Goal: Information Seeking & Learning: Learn about a topic

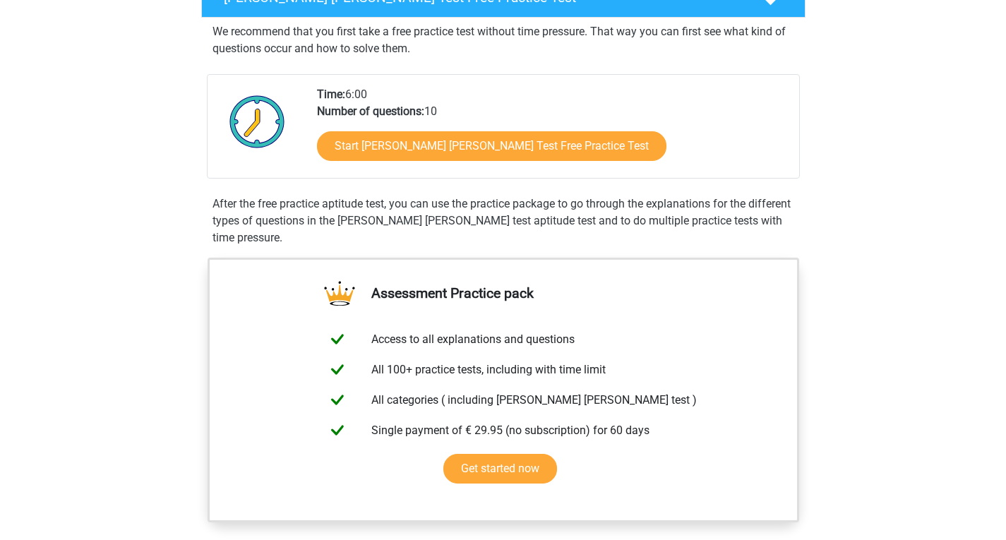
scroll to position [282, 0]
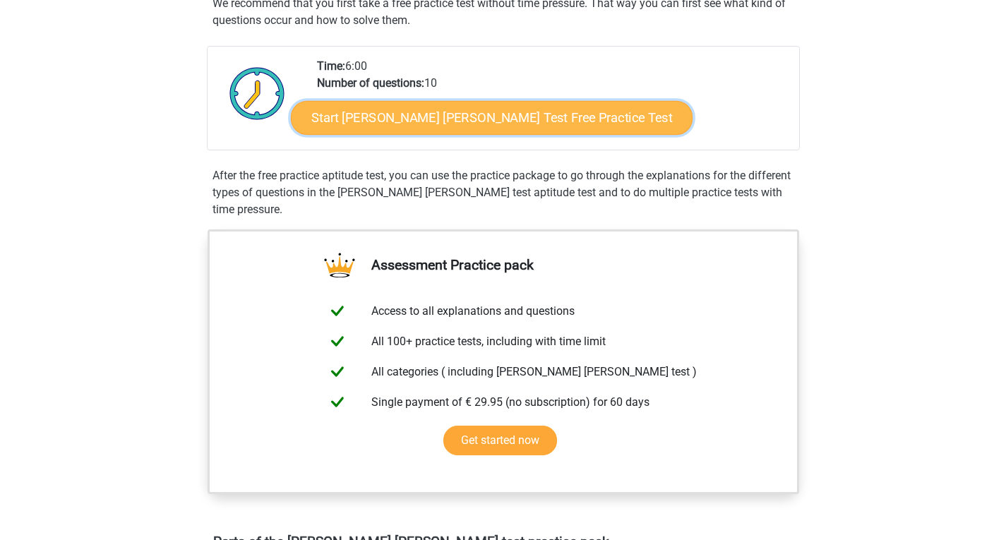
click at [404, 122] on link "Start Watson Glaser Test Free Practice Test" at bounding box center [492, 118] width 402 height 34
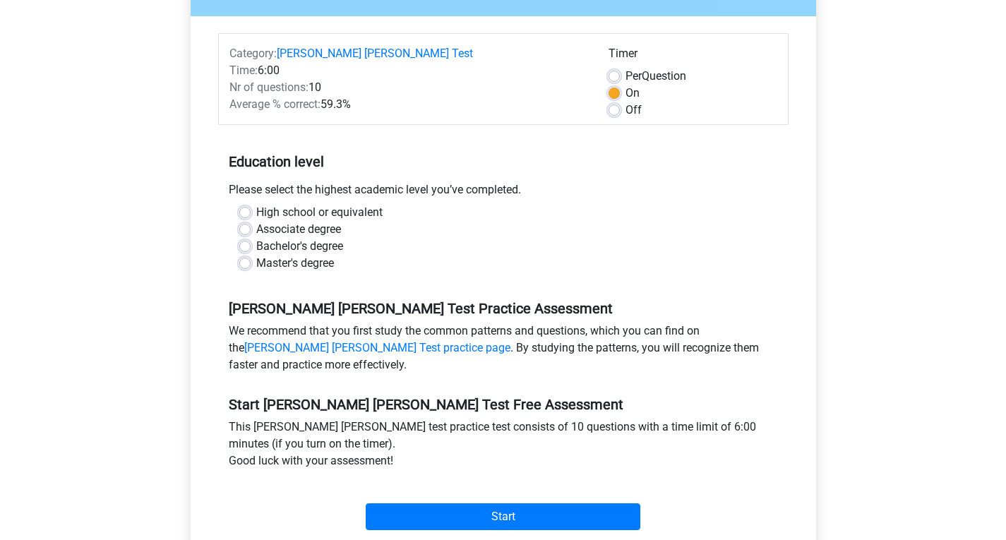
scroll to position [169, 0]
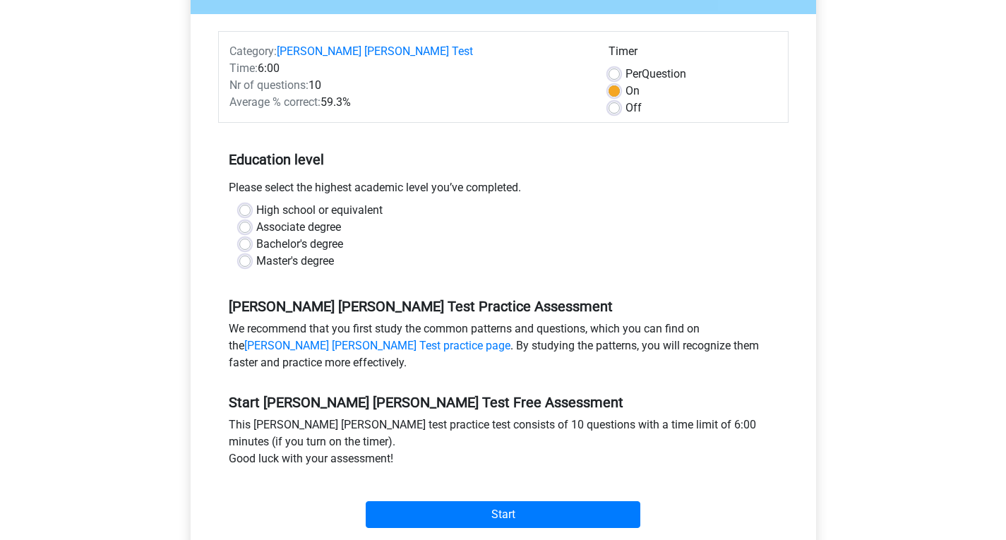
click at [256, 253] on label "Master's degree" at bounding box center [295, 261] width 78 height 17
click at [240, 253] on input "Master's degree" at bounding box center [244, 260] width 11 height 14
radio input "true"
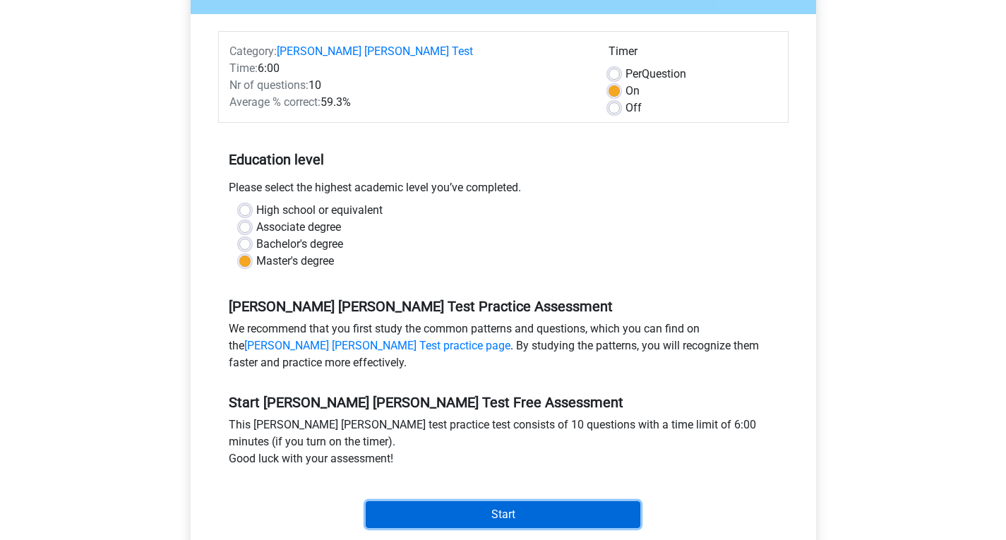
click at [479, 501] on input "Start" at bounding box center [503, 514] width 275 height 27
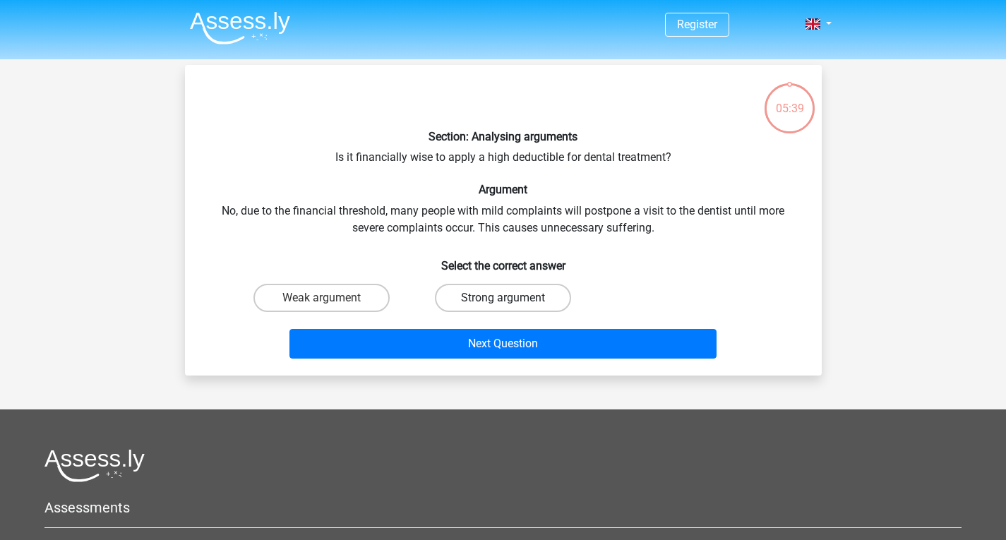
click at [530, 301] on label "Strong argument" at bounding box center [503, 298] width 136 height 28
click at [512, 301] on input "Strong argument" at bounding box center [507, 302] width 9 height 9
radio input "true"
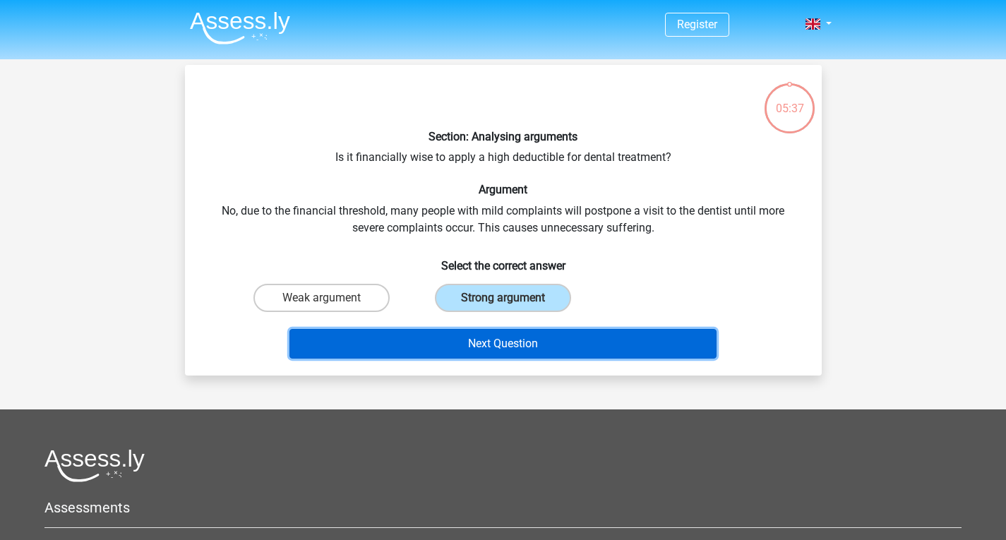
click at [514, 340] on button "Next Question" at bounding box center [502, 344] width 427 height 30
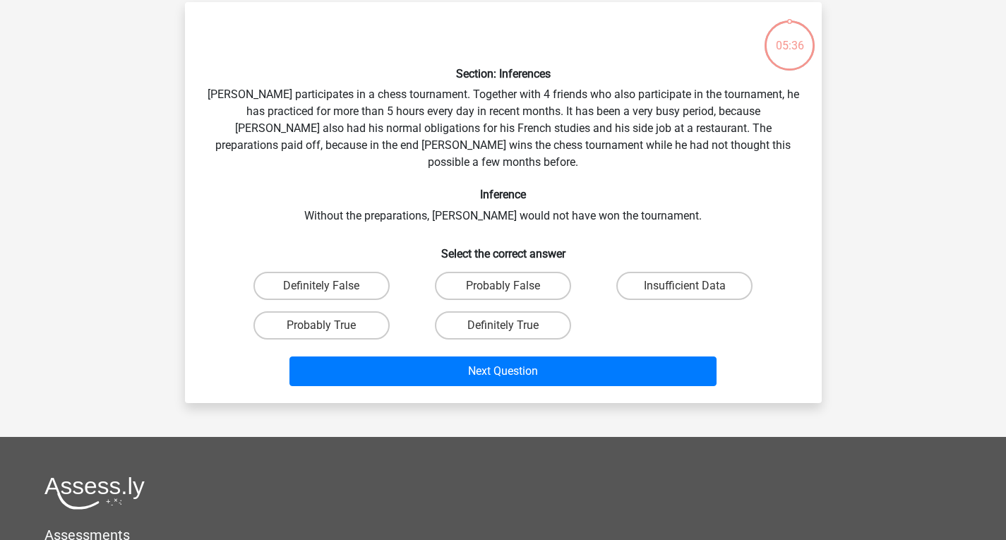
scroll to position [65, 0]
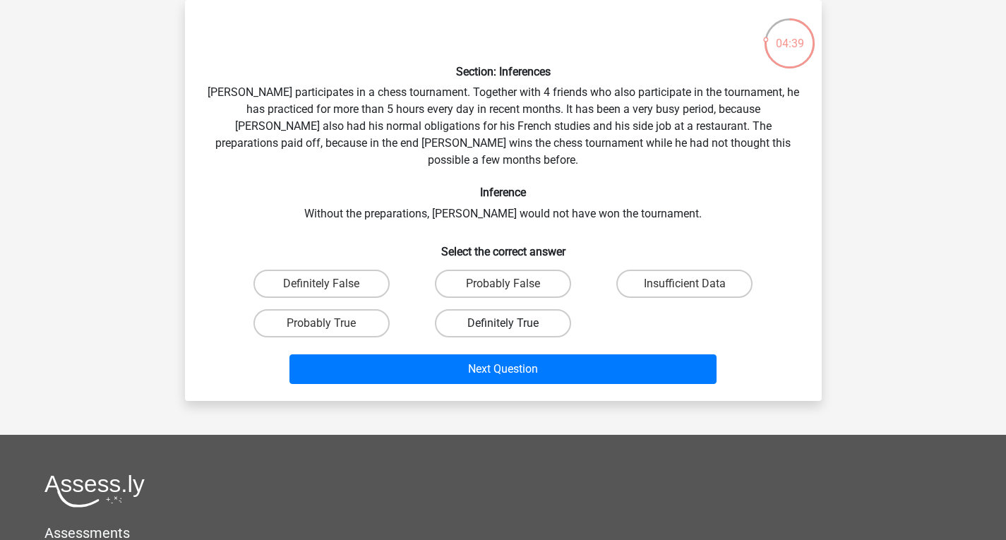
click at [512, 309] on label "Definitely True" at bounding box center [503, 323] width 136 height 28
click at [512, 323] on input "Definitely True" at bounding box center [507, 327] width 9 height 9
radio input "true"
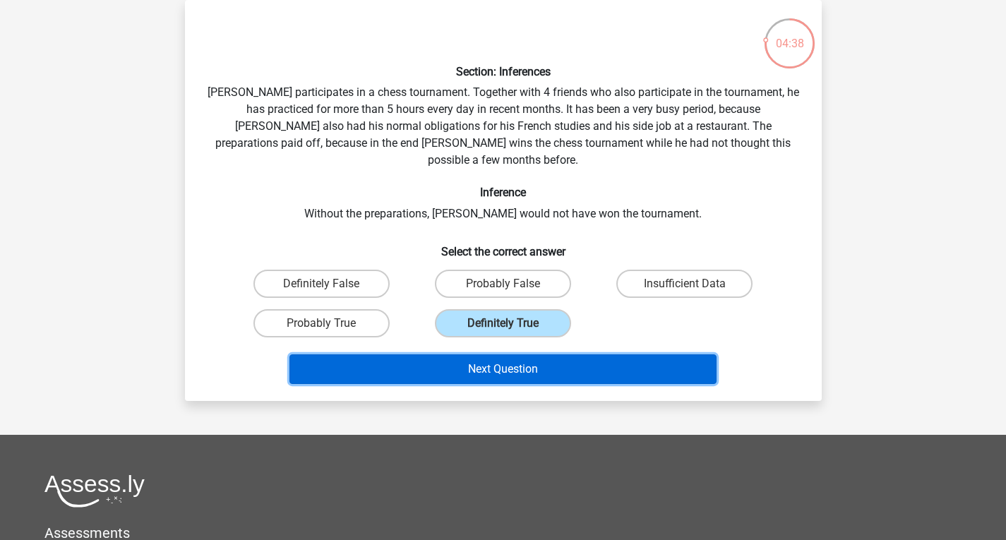
click at [503, 354] on button "Next Question" at bounding box center [502, 369] width 427 height 30
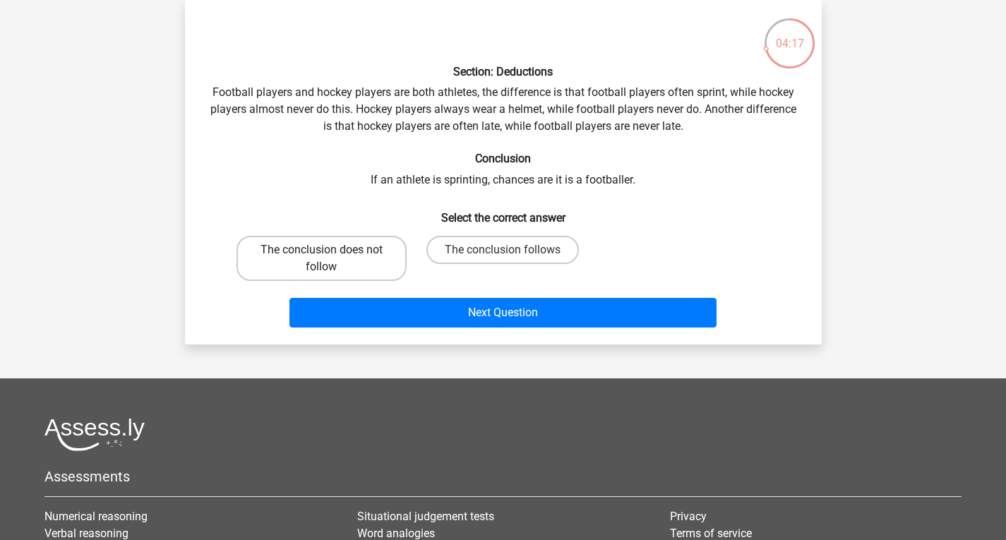
click at [339, 250] on label "The conclusion does not follow" at bounding box center [321, 258] width 170 height 45
click at [330, 250] on input "The conclusion does not follow" at bounding box center [325, 254] width 9 height 9
radio input "true"
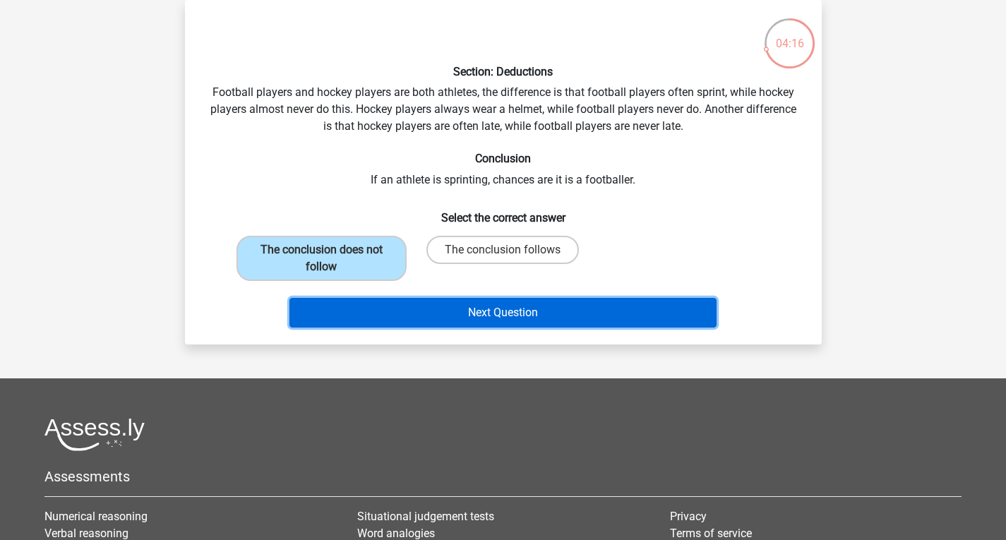
click at [437, 306] on button "Next Question" at bounding box center [502, 313] width 427 height 30
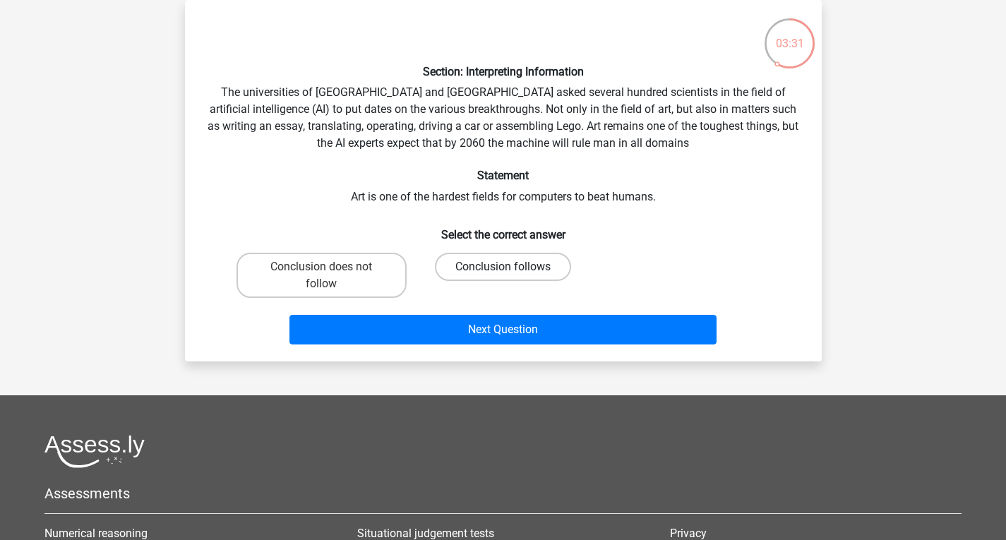
click at [545, 268] on label "Conclusion follows" at bounding box center [503, 267] width 136 height 28
click at [512, 268] on input "Conclusion follows" at bounding box center [507, 271] width 9 height 9
radio input "true"
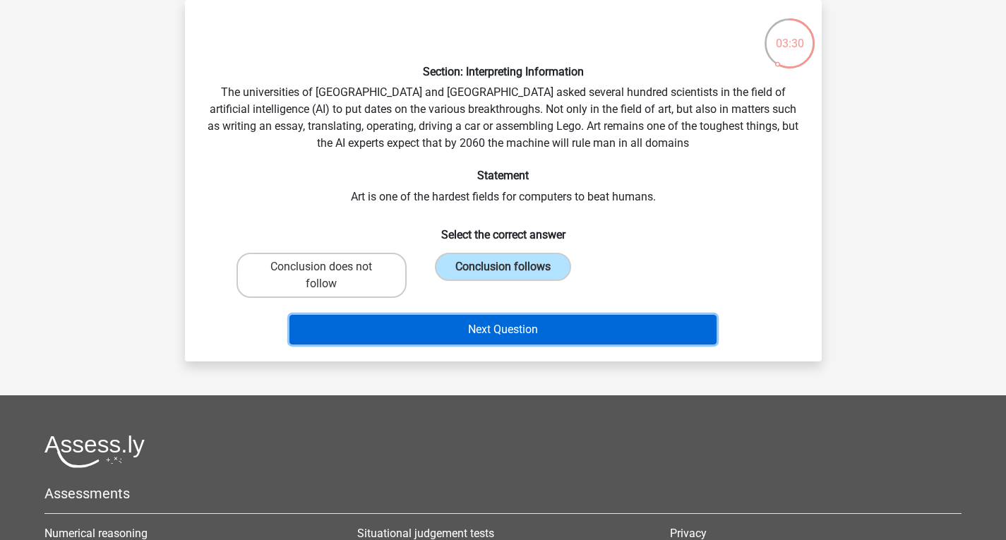
click at [524, 337] on button "Next Question" at bounding box center [502, 330] width 427 height 30
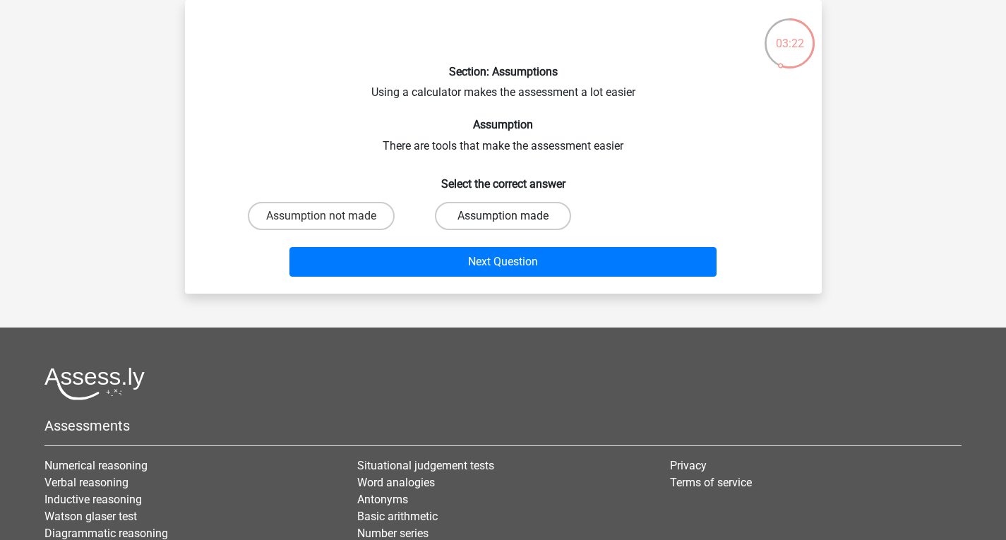
click at [474, 217] on label "Assumption made" at bounding box center [503, 216] width 136 height 28
click at [503, 217] on input "Assumption made" at bounding box center [507, 220] width 9 height 9
radio input "true"
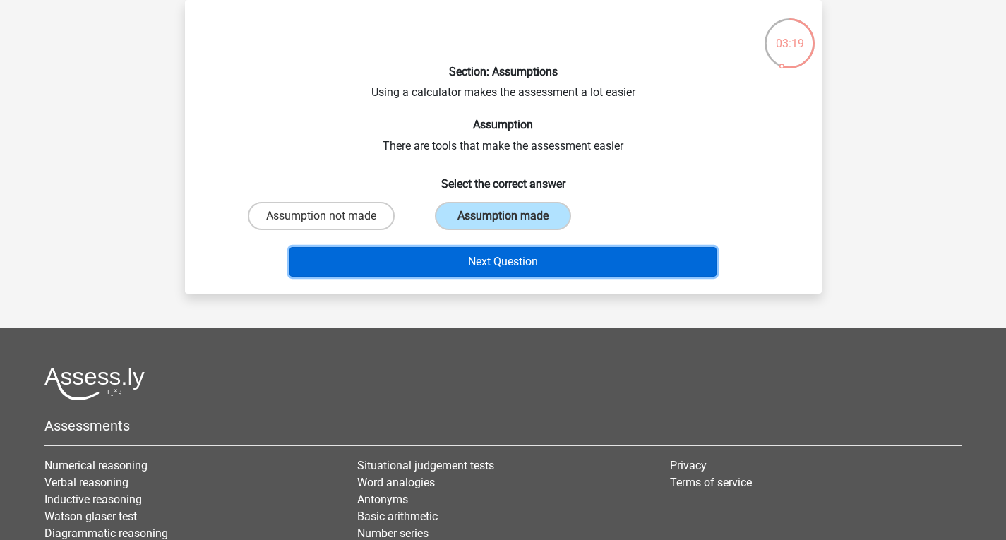
click at [503, 249] on button "Next Question" at bounding box center [502, 262] width 427 height 30
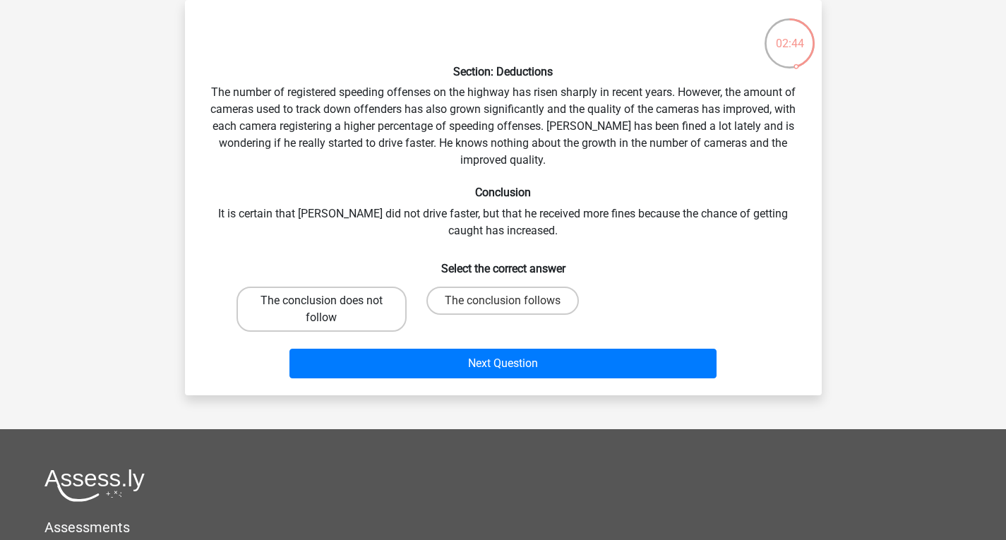
click at [353, 310] on label "The conclusion does not follow" at bounding box center [321, 309] width 170 height 45
click at [330, 310] on input "The conclusion does not follow" at bounding box center [325, 305] width 9 height 9
radio input "true"
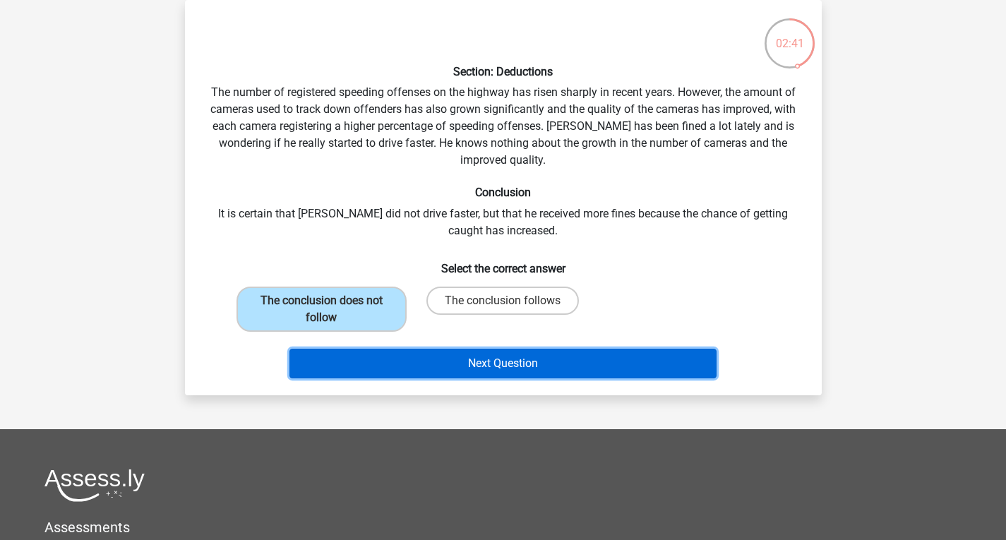
drag, startPoint x: 433, startPoint y: 364, endPoint x: 401, endPoint y: 367, distance: 32.6
click at [401, 367] on button "Next Question" at bounding box center [502, 364] width 427 height 30
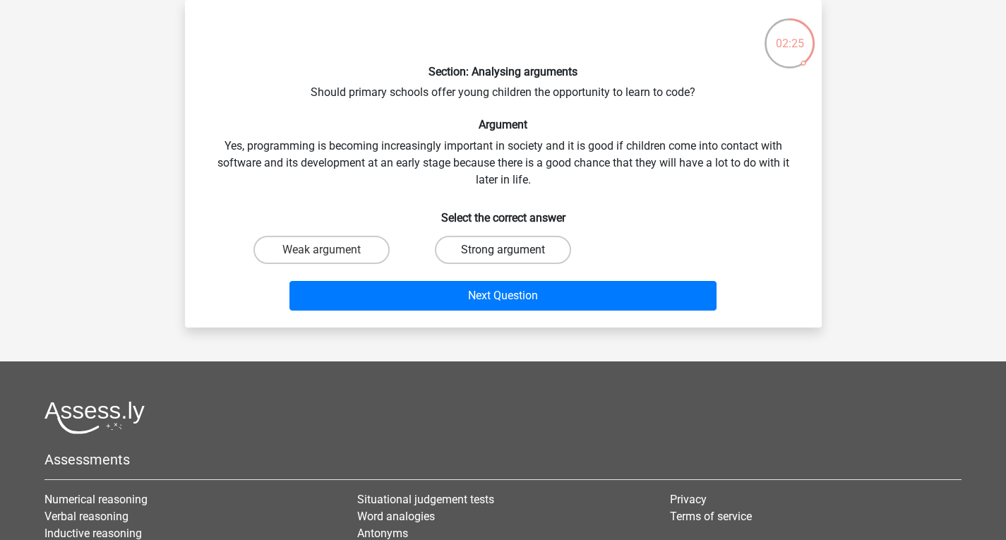
drag, startPoint x: 485, startPoint y: 245, endPoint x: 457, endPoint y: 253, distance: 29.5
click at [457, 253] on label "Strong argument" at bounding box center [503, 250] width 136 height 28
click at [503, 253] on input "Strong argument" at bounding box center [507, 254] width 9 height 9
radio input "true"
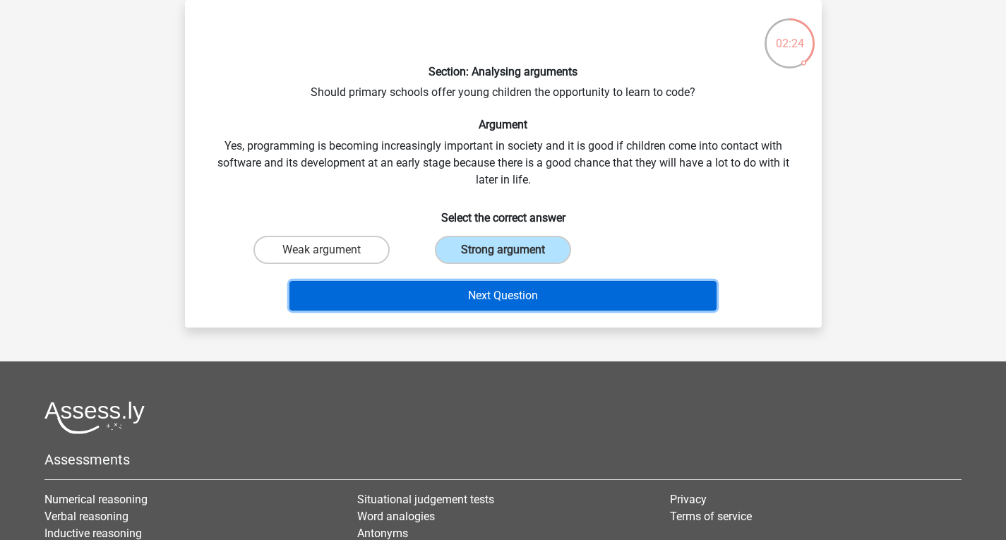
click at [474, 289] on button "Next Question" at bounding box center [502, 296] width 427 height 30
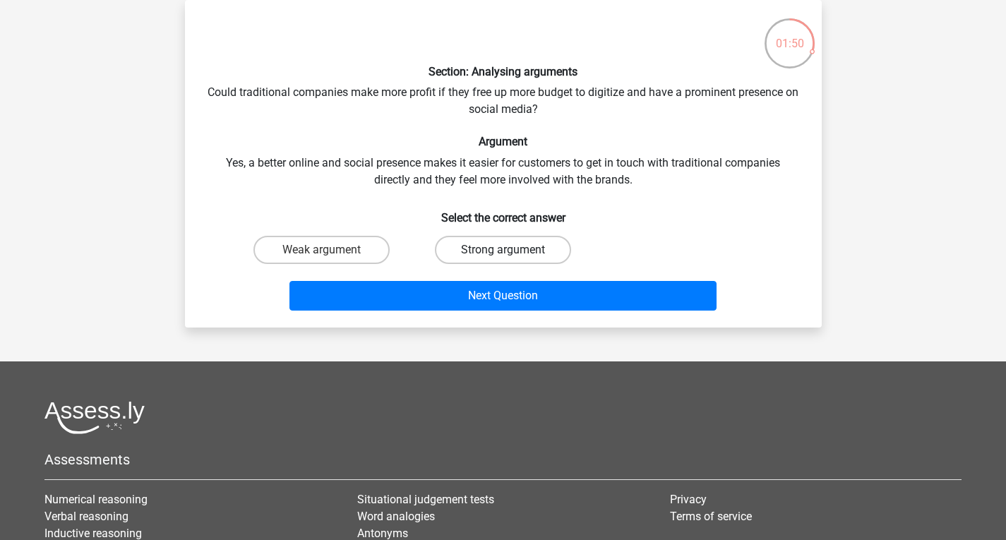
click at [466, 246] on label "Strong argument" at bounding box center [503, 250] width 136 height 28
click at [503, 250] on input "Strong argument" at bounding box center [507, 254] width 9 height 9
radio input "true"
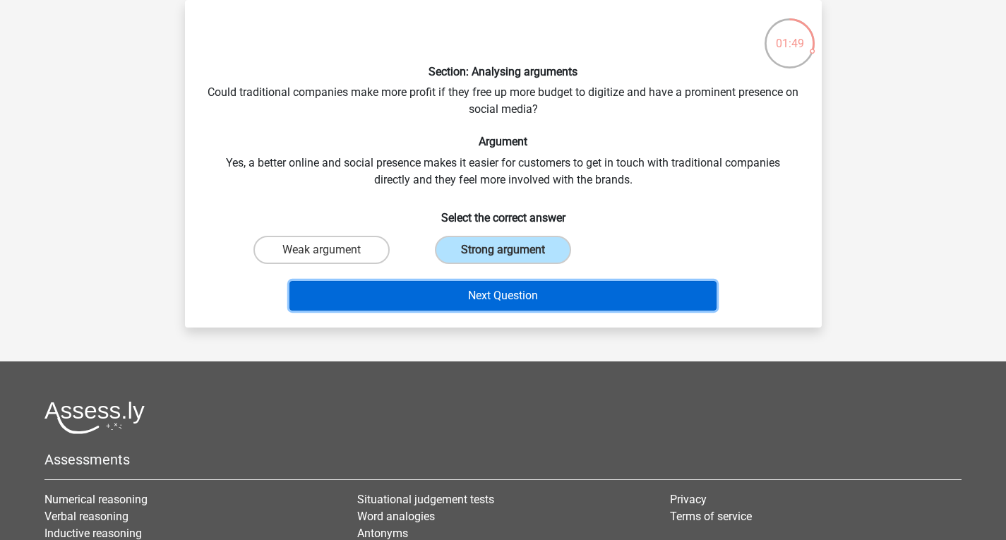
click at [477, 290] on button "Next Question" at bounding box center [502, 296] width 427 height 30
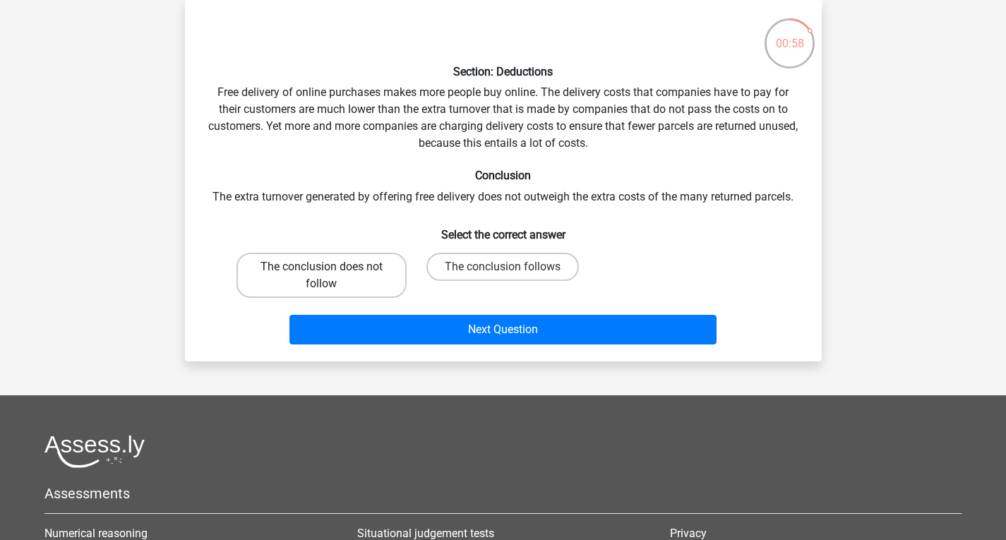
click at [336, 277] on label "The conclusion does not follow" at bounding box center [321, 275] width 170 height 45
click at [330, 276] on input "The conclusion does not follow" at bounding box center [325, 271] width 9 height 9
radio input "true"
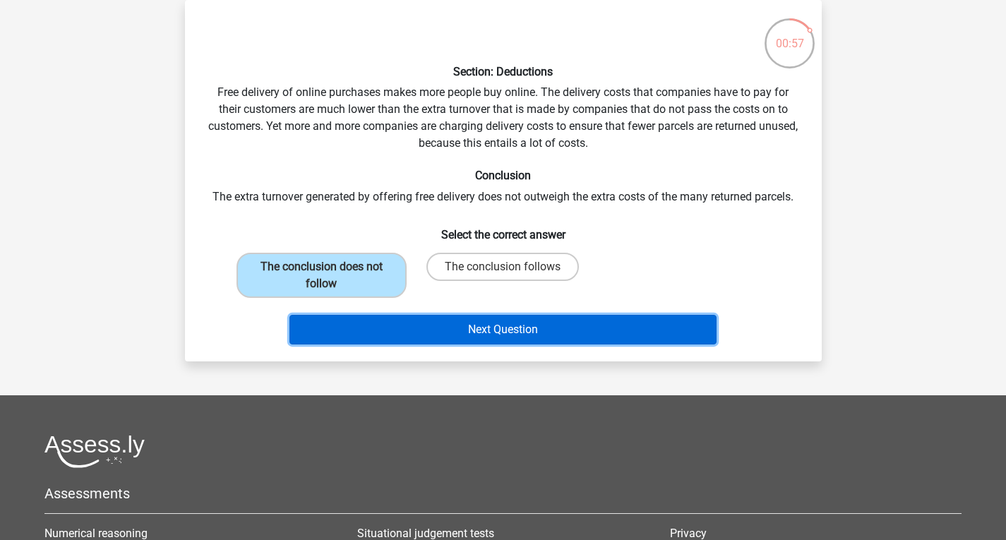
click at [450, 322] on button "Next Question" at bounding box center [502, 330] width 427 height 30
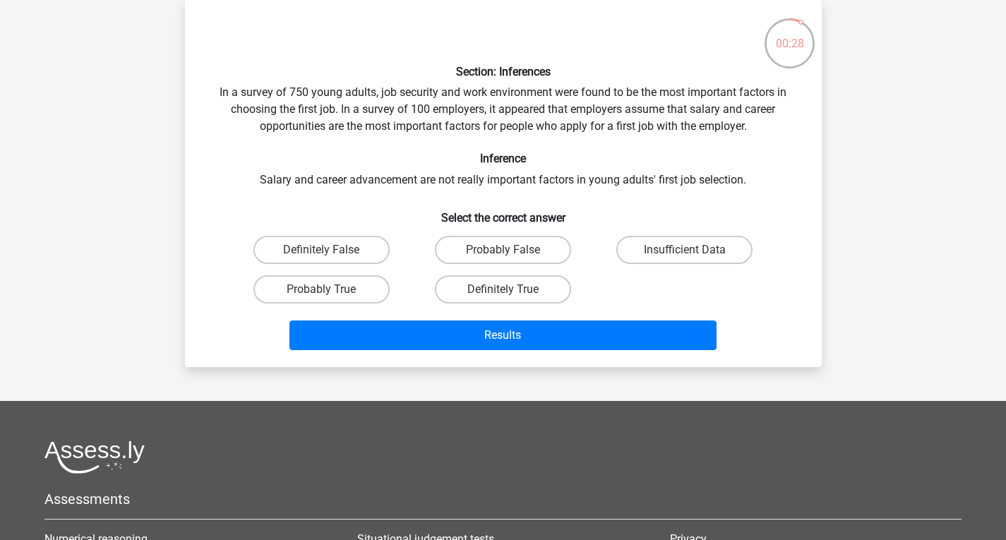
click at [693, 250] on input "Insufficient Data" at bounding box center [689, 254] width 9 height 9
radio input "true"
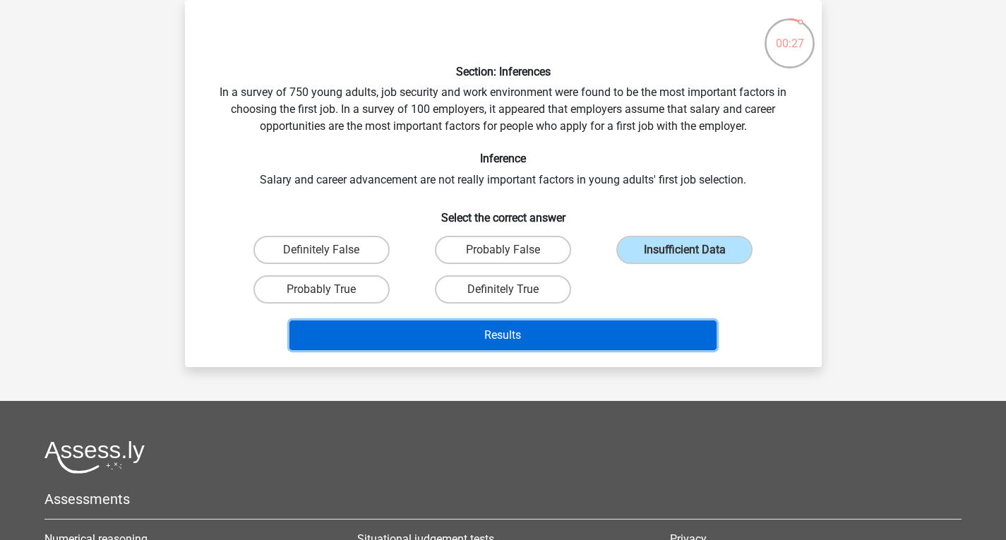
click at [539, 332] on button "Results" at bounding box center [502, 335] width 427 height 30
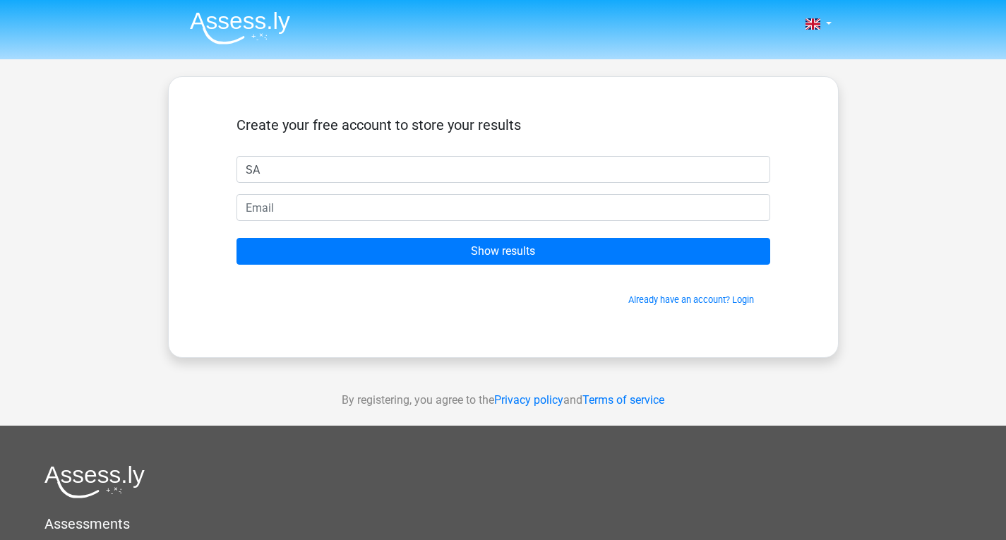
type input "SA"
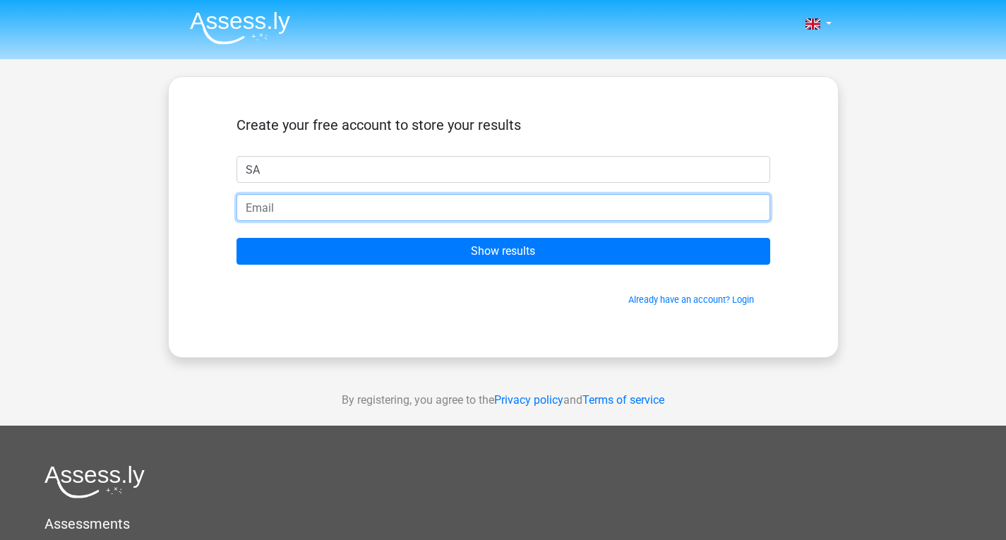
drag, startPoint x: 292, startPoint y: 224, endPoint x: 293, endPoint y: 210, distance: 13.4
click at [293, 210] on form "Create your free account to store your results SA Show results Already have an …" at bounding box center [503, 211] width 534 height 190
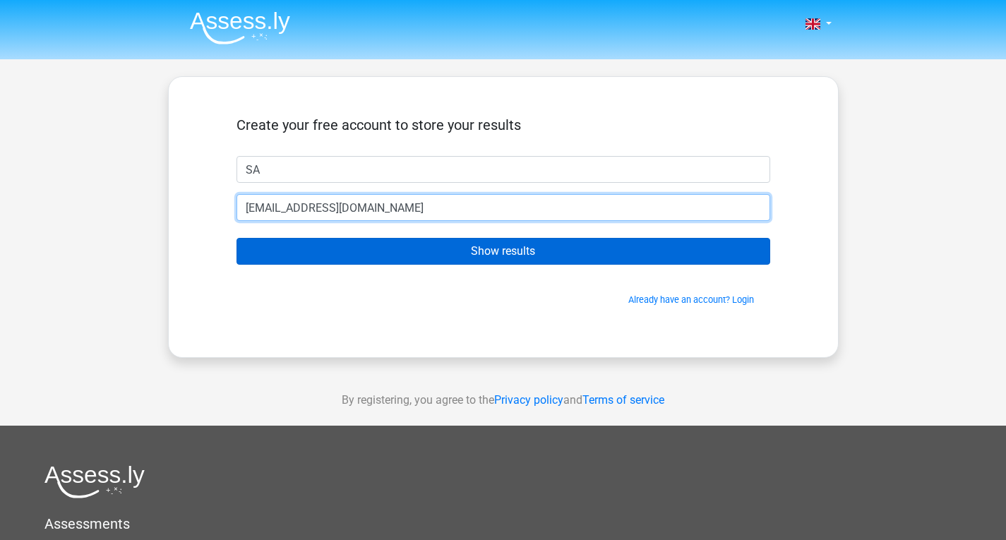
type input "swarsi_04@yahoo.com"
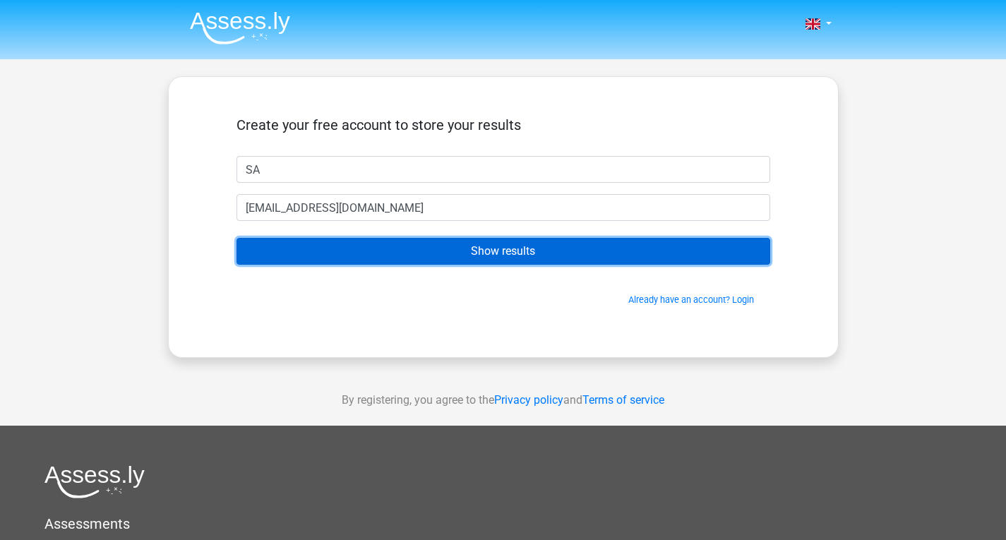
click at [331, 250] on input "Show results" at bounding box center [503, 251] width 534 height 27
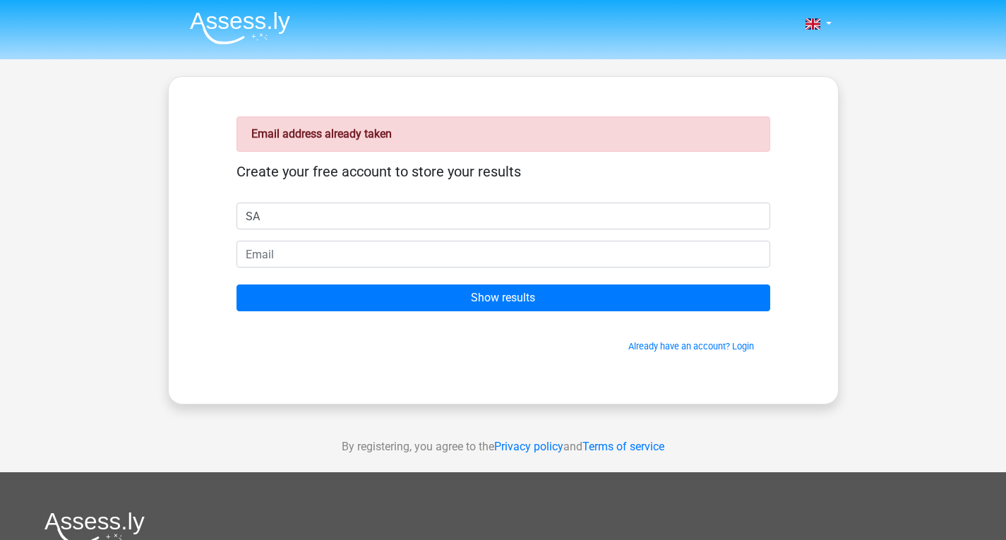
type input "SA"
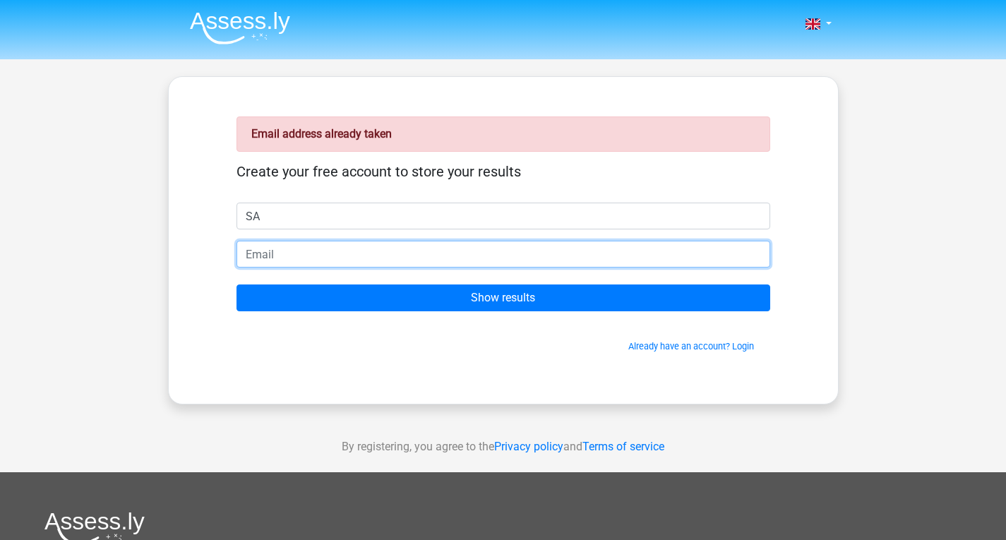
click at [323, 266] on input "email" at bounding box center [503, 254] width 534 height 27
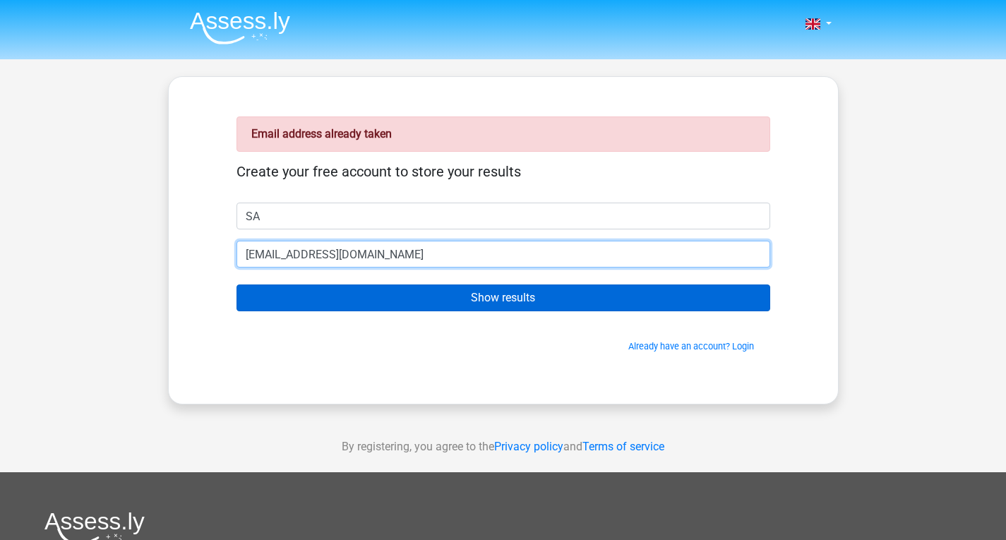
type input "[EMAIL_ADDRESS][DOMAIN_NAME]"
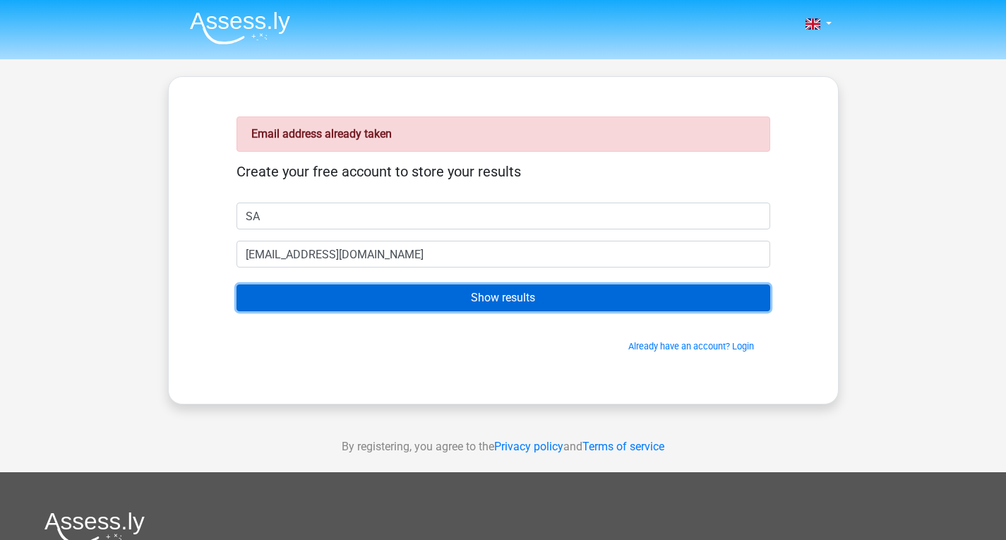
click at [445, 297] on input "Show results" at bounding box center [503, 297] width 534 height 27
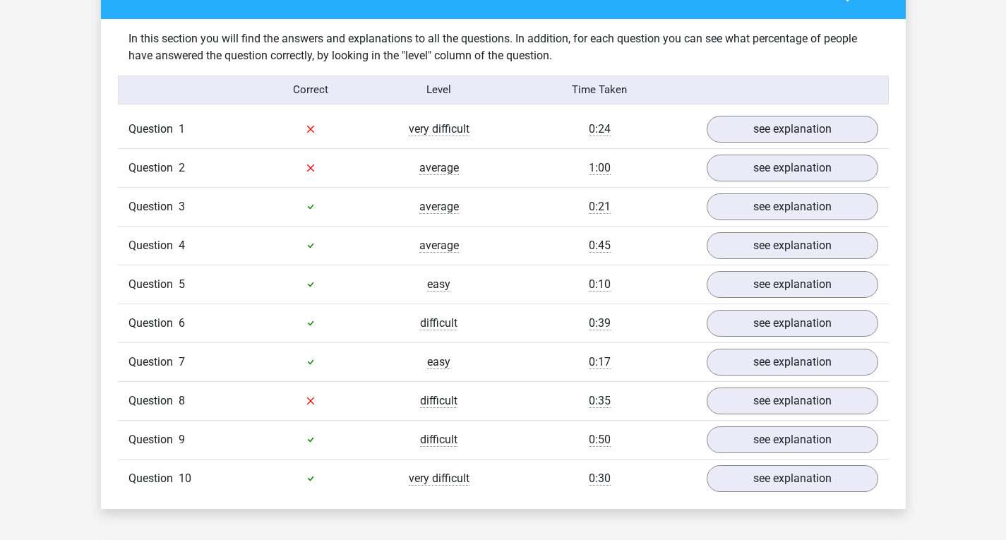
scroll to position [1045, 0]
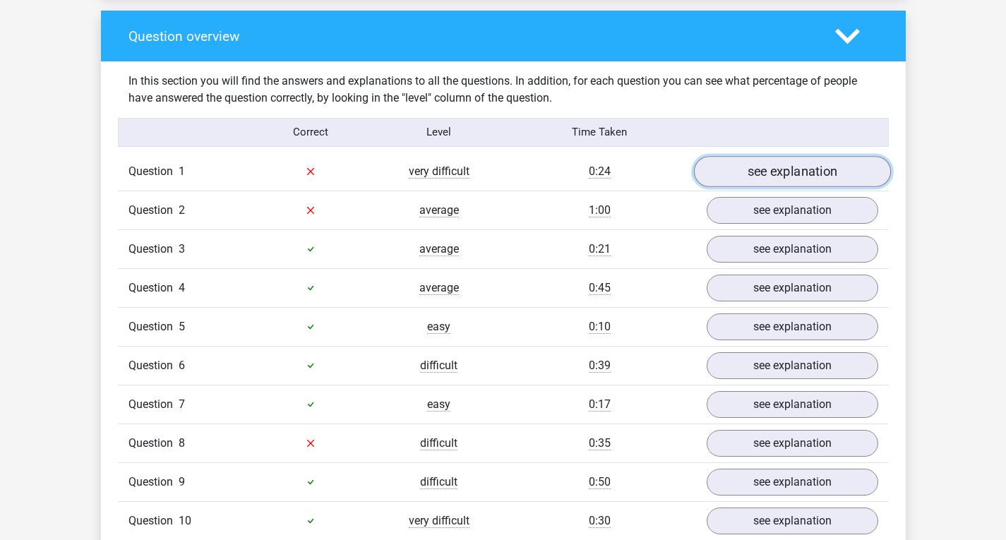
click at [760, 159] on link "see explanation" at bounding box center [791, 171] width 197 height 31
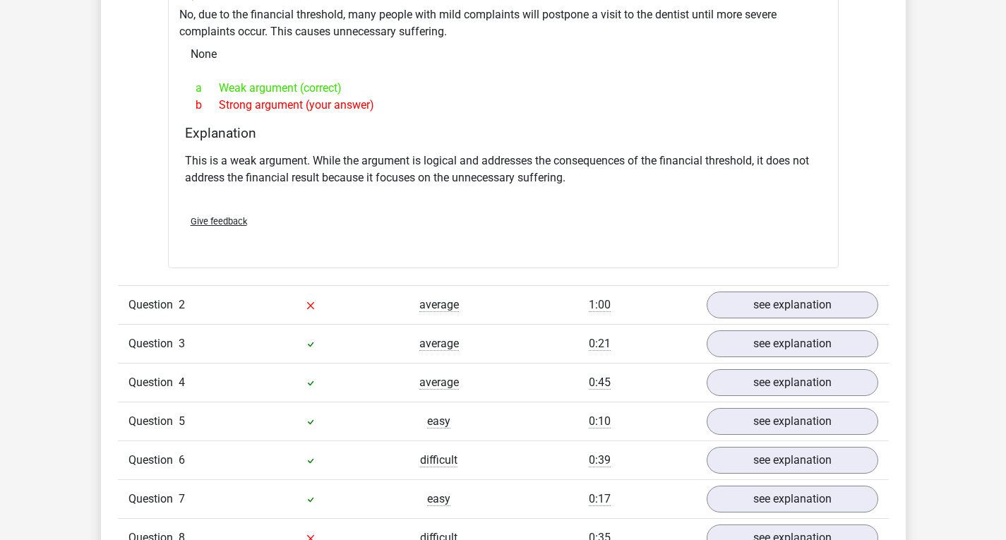
scroll to position [1384, 0]
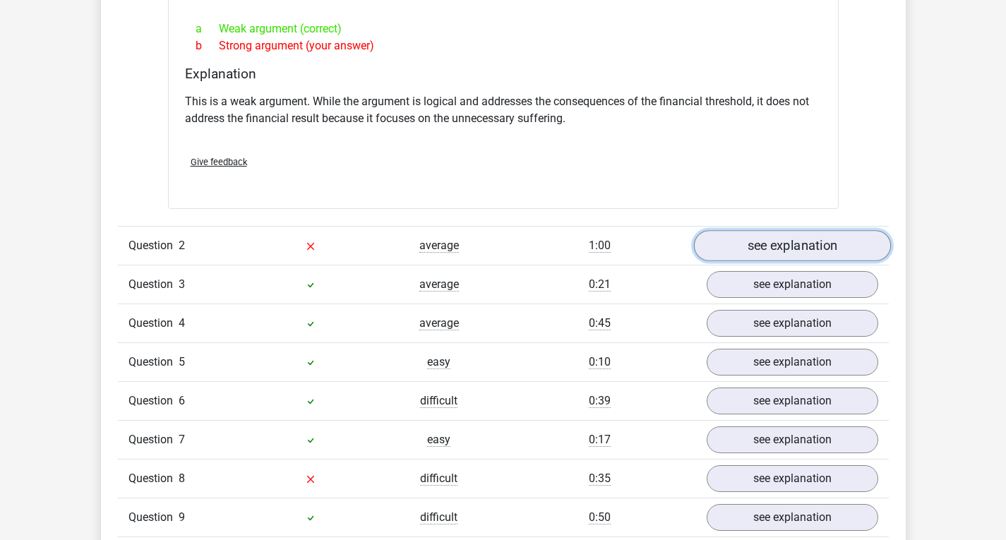
click at [791, 244] on link "see explanation" at bounding box center [791, 245] width 197 height 31
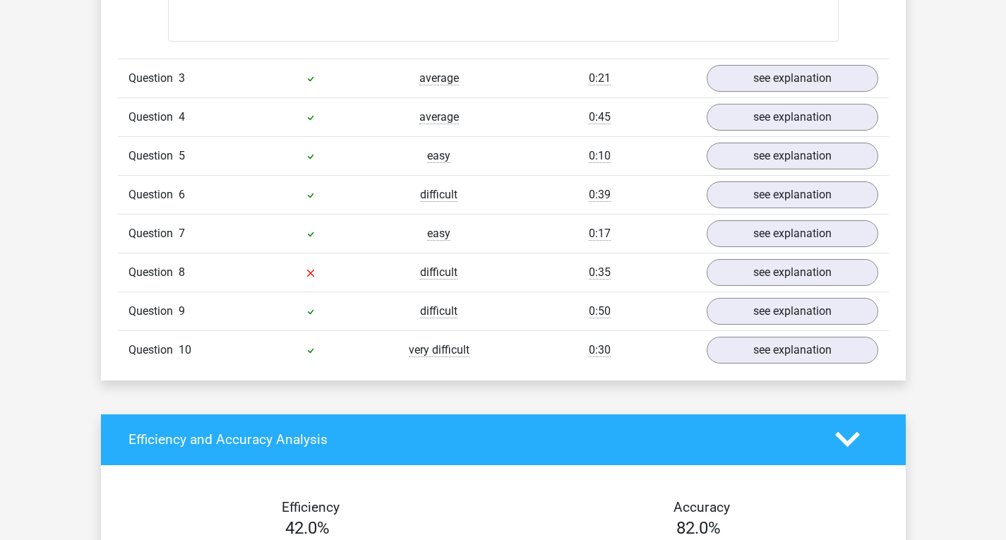
scroll to position [2090, 0]
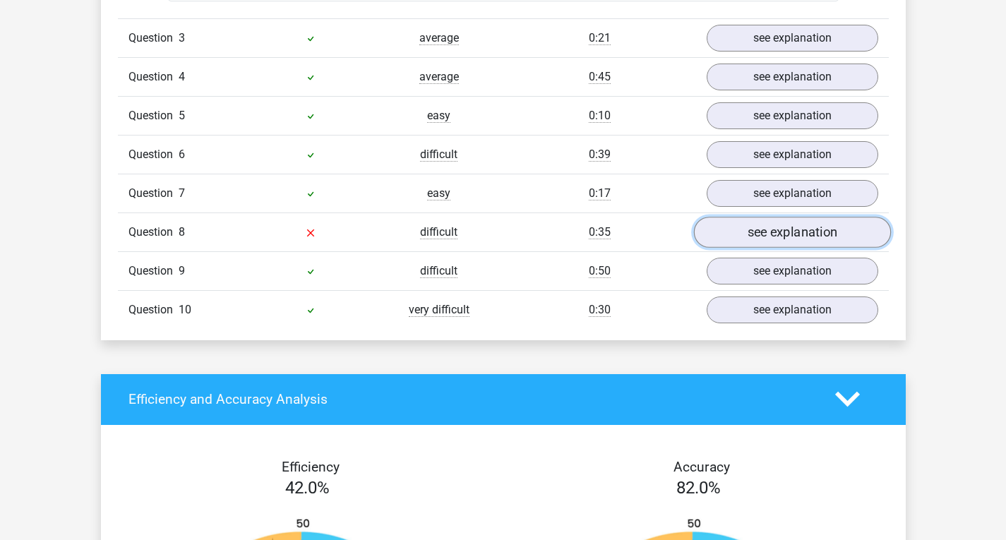
click at [783, 228] on link "see explanation" at bounding box center [791, 232] width 197 height 31
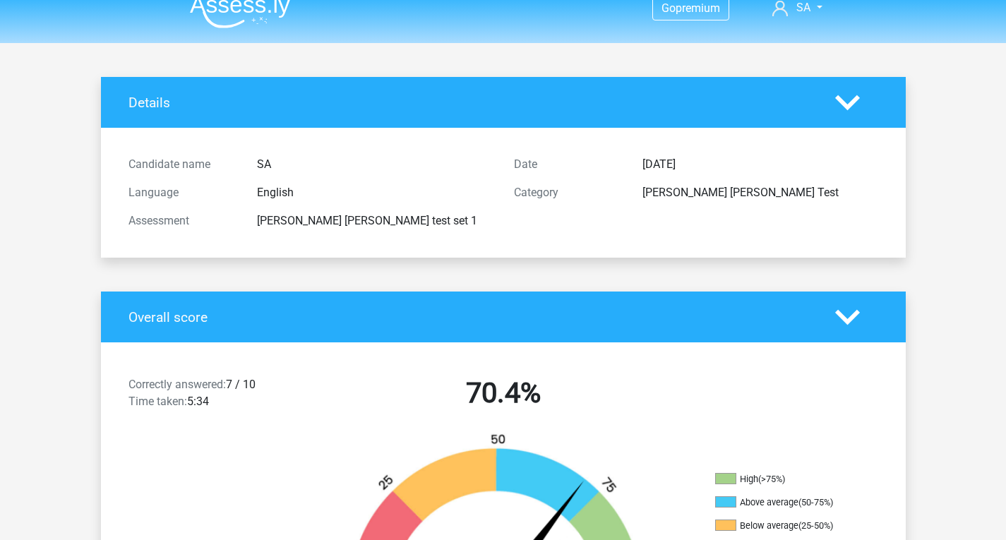
scroll to position [0, 0]
